Goal: Book appointment/travel/reservation

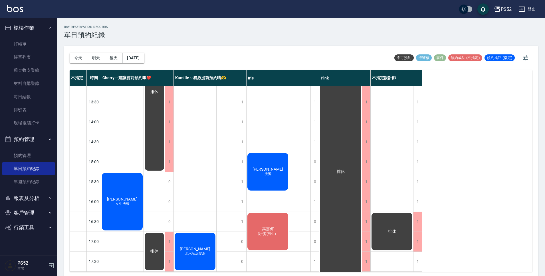
scroll to position [114, 0]
click at [243, 123] on div "1" at bounding box center [242, 123] width 9 height 20
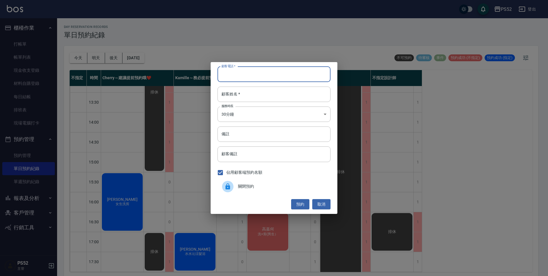
click at [235, 72] on input "顧客電話   *" at bounding box center [273, 74] width 113 height 15
type input "0988036975"
click at [325, 202] on button "取消" at bounding box center [321, 204] width 18 height 11
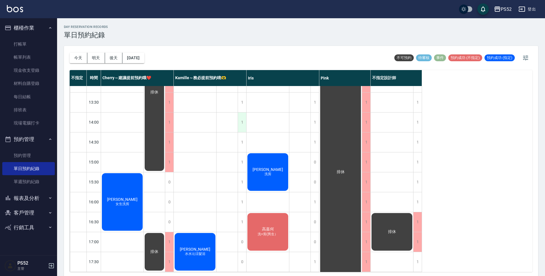
click at [240, 126] on div "1" at bounding box center [242, 123] width 9 height 20
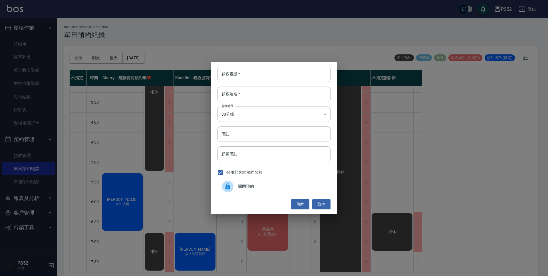
click at [236, 190] on div at bounding box center [230, 186] width 16 height 11
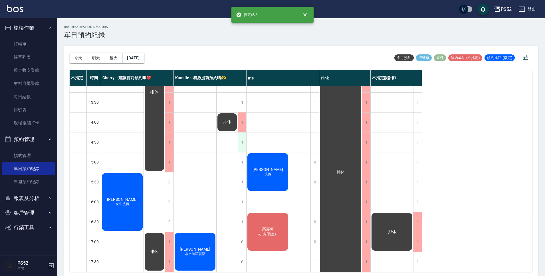
click at [241, 148] on div "1" at bounding box center [242, 143] width 9 height 20
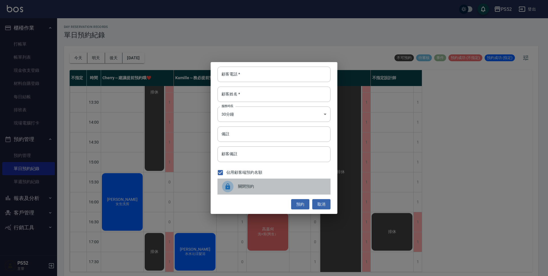
click at [244, 189] on span "關閉預約" at bounding box center [282, 187] width 88 height 6
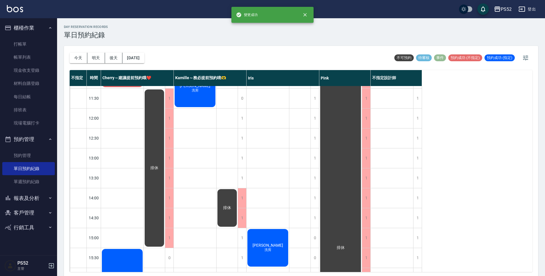
scroll to position [0, 0]
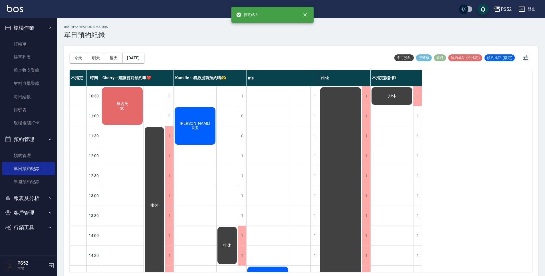
click at [196, 130] on span "洗剪" at bounding box center [195, 128] width 9 height 5
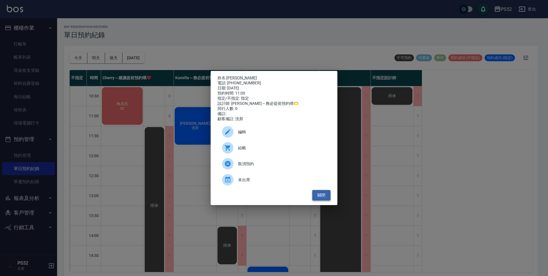
click at [324, 201] on button "關閉" at bounding box center [321, 195] width 18 height 11
